Goal: Browse casually

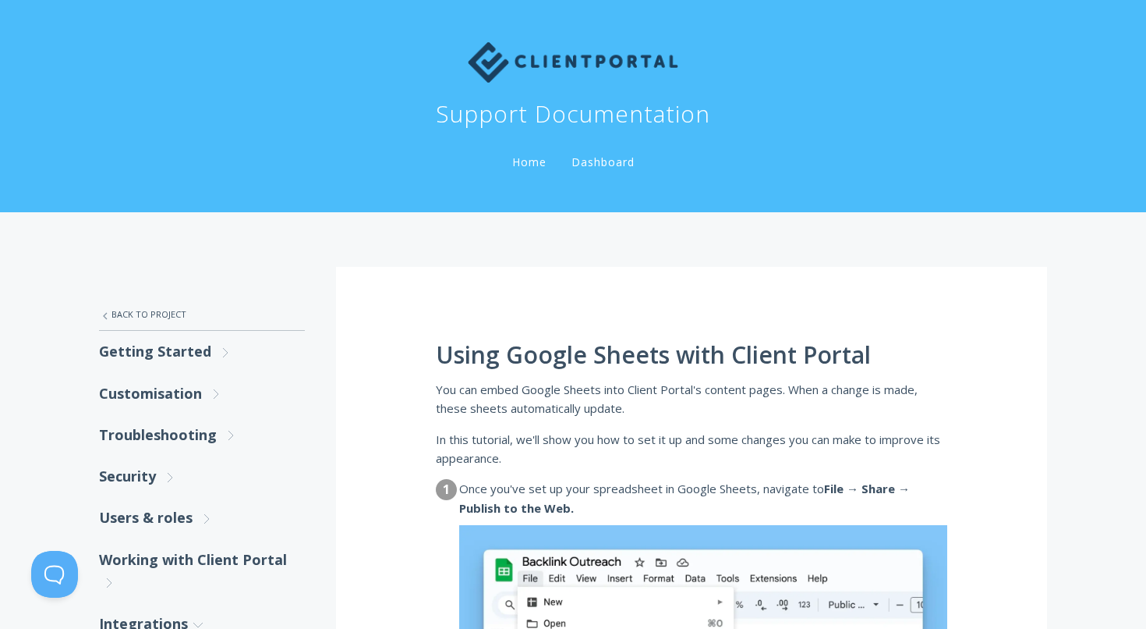
click at [522, 166] on link "Home" at bounding box center [529, 161] width 41 height 15
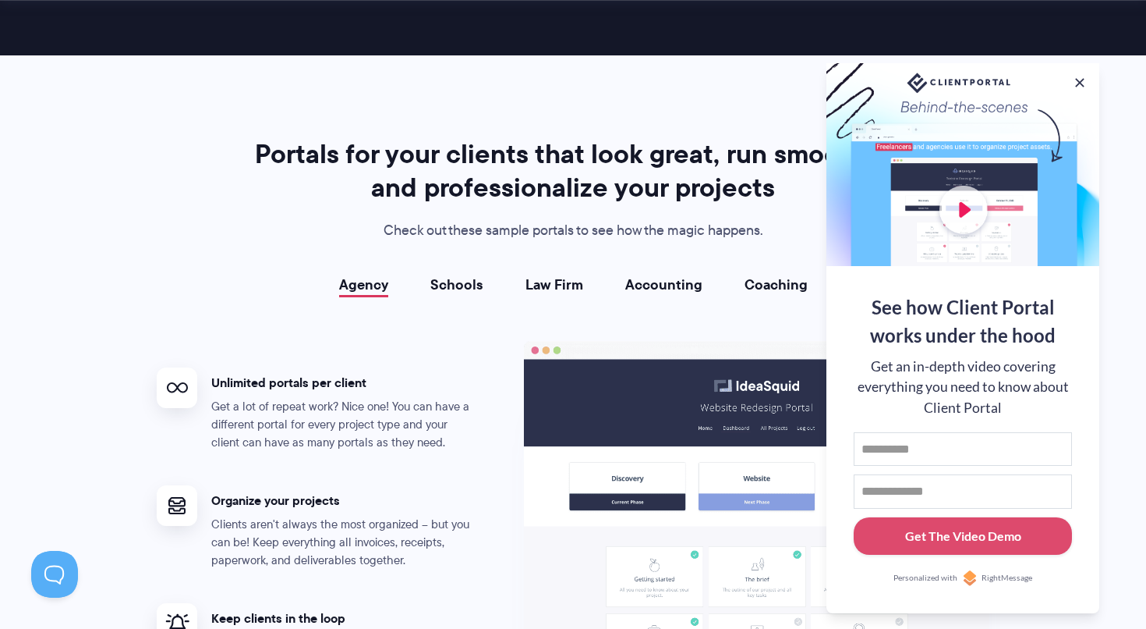
scroll to position [2696, 0]
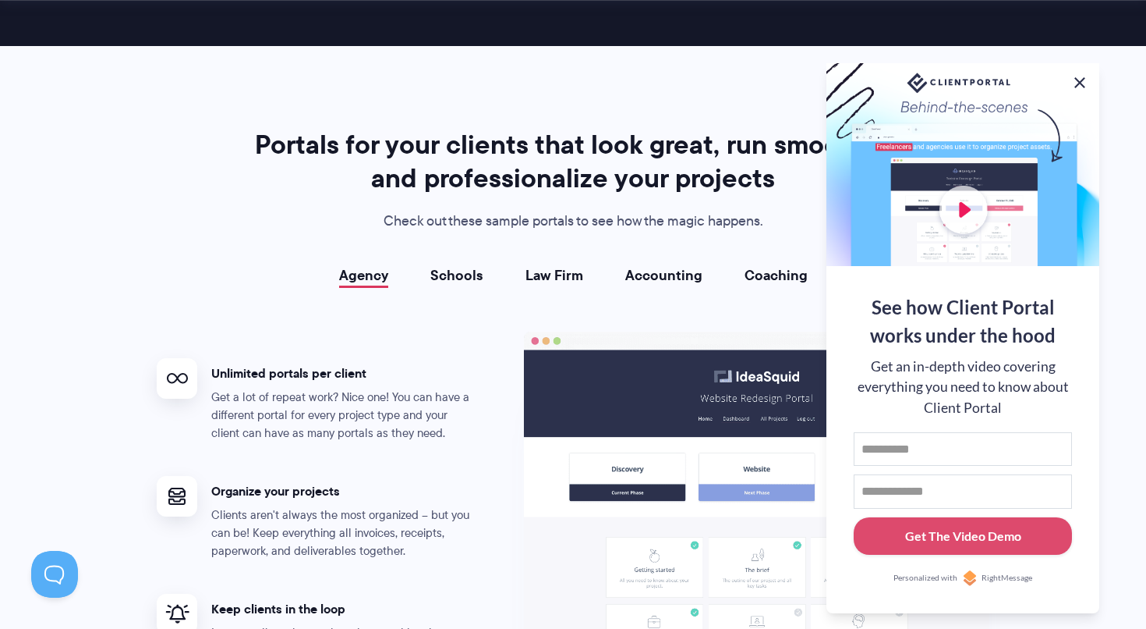
click at [1086, 73] on button at bounding box center [1080, 82] width 19 height 19
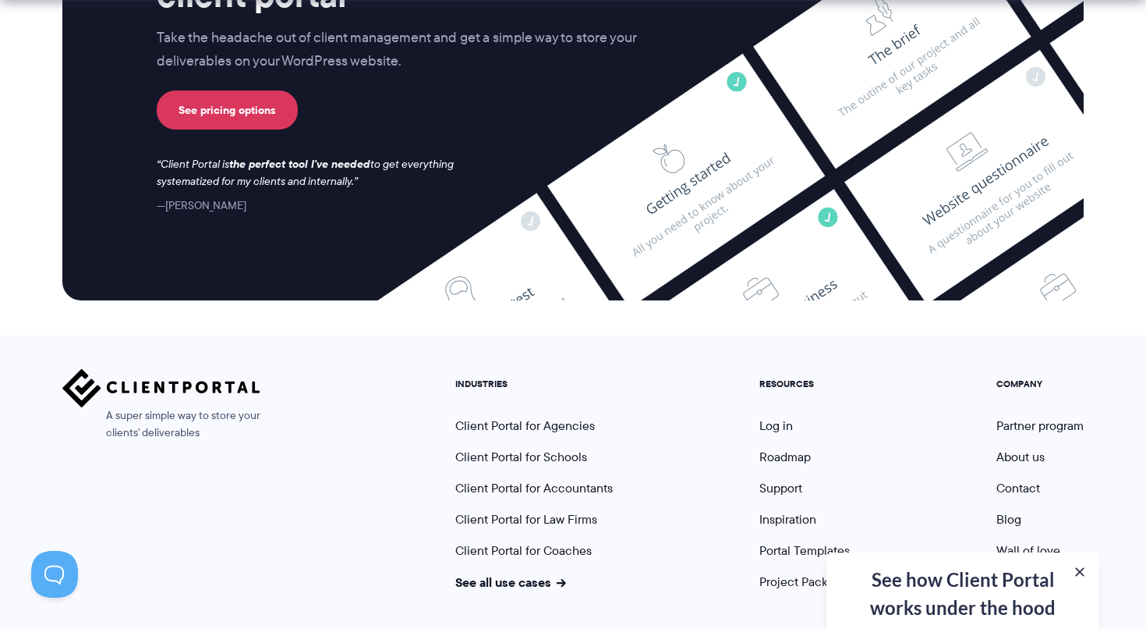
scroll to position [6529, 0]
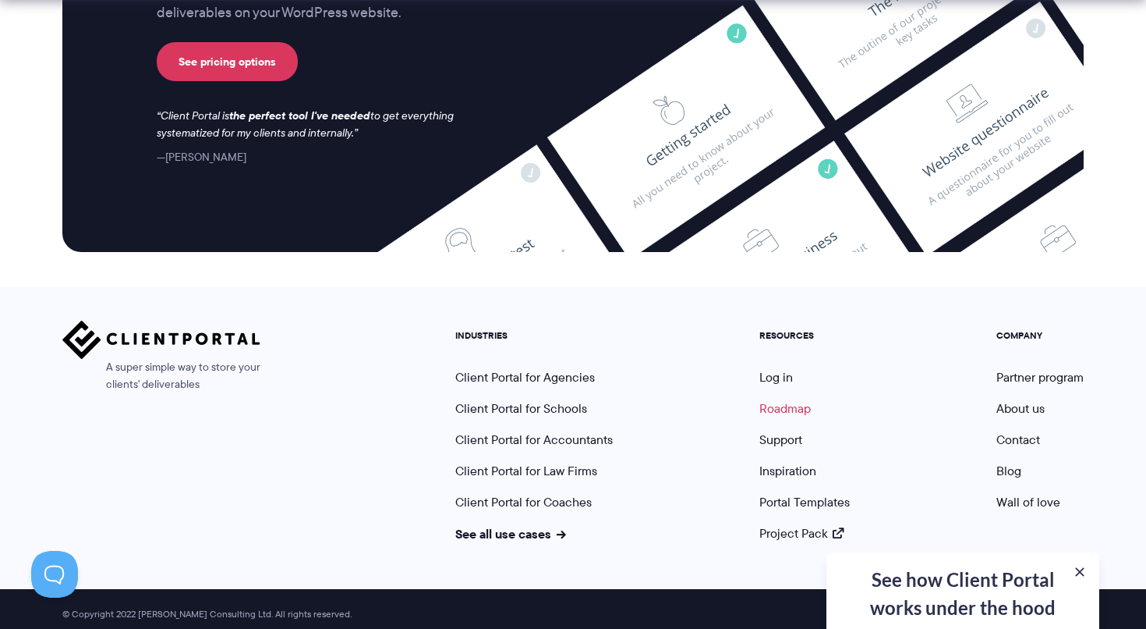
click at [802, 401] on link "Roadmap" at bounding box center [785, 408] width 51 height 18
click at [798, 526] on link "Project Pack" at bounding box center [802, 533] width 84 height 18
click at [801, 463] on link "Inspiration" at bounding box center [788, 471] width 57 height 18
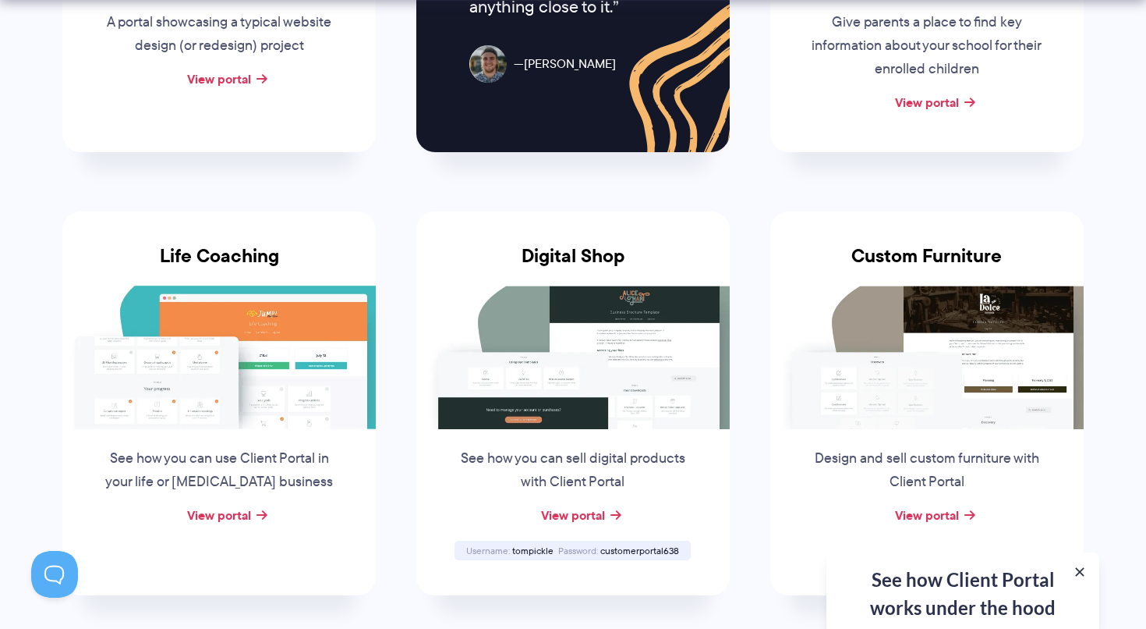
scroll to position [1029, 0]
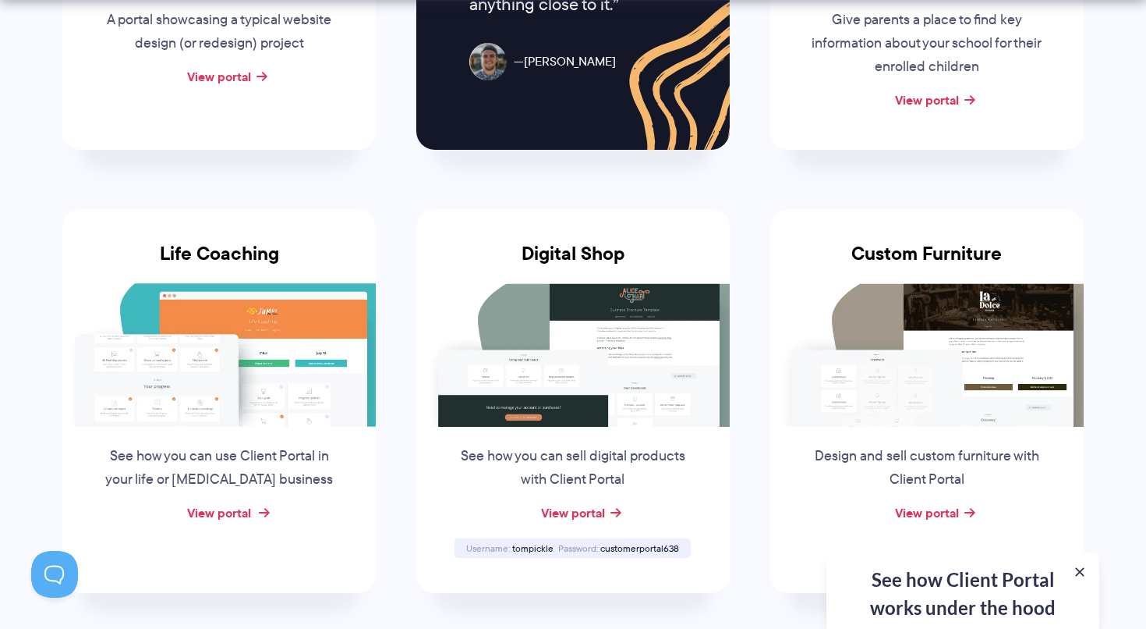
click at [214, 510] on link "View portal" at bounding box center [219, 512] width 64 height 19
